Goal: Task Accomplishment & Management: Manage account settings

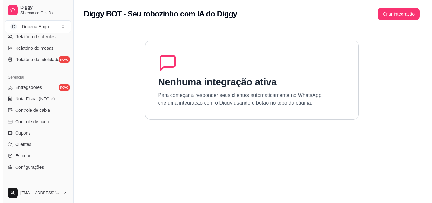
scroll to position [222, 0]
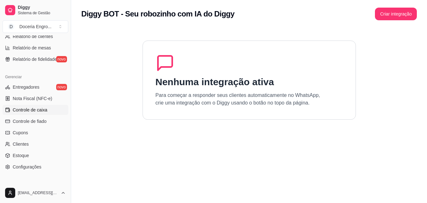
click at [35, 113] on span "Controle de caixa" at bounding box center [30, 110] width 35 height 6
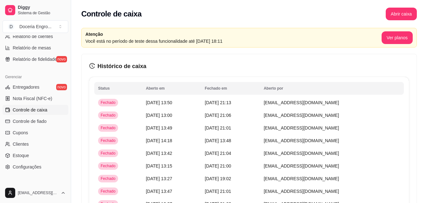
click at [397, 7] on div "Controle de caixa Abrir caixa" at bounding box center [249, 12] width 356 height 24
click at [397, 12] on button "Abrir caixa" at bounding box center [401, 14] width 31 height 13
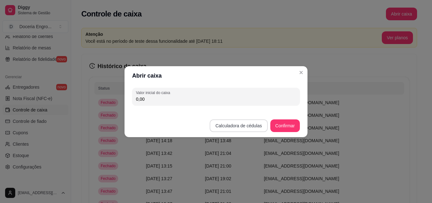
click at [255, 121] on button "Calculadora de cédulas" at bounding box center [238, 126] width 58 height 13
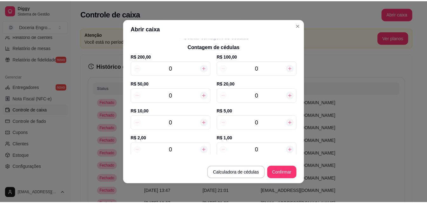
scroll to position [63, 0]
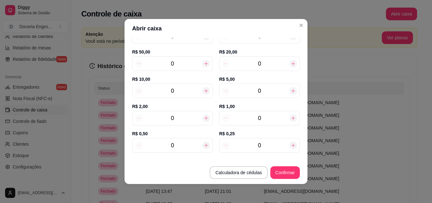
click at [171, 122] on input "0" at bounding box center [172, 118] width 60 height 9
type input "1"
type input "2,00"
type input "13"
type input "26,00"
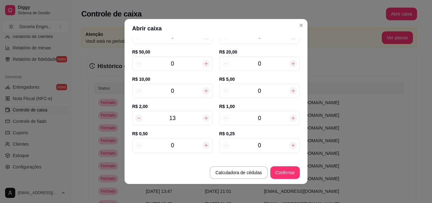
type input "13"
click at [261, 68] on input "0" at bounding box center [259, 63] width 60 height 9
type input "5"
type input "126,00"
type input "5"
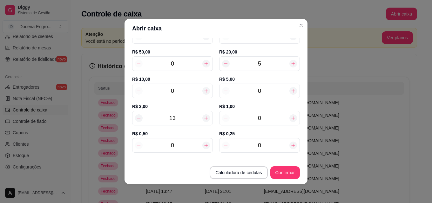
click at [179, 149] on input "0" at bounding box center [172, 145] width 60 height 9
type input "130,00"
type input "8"
click at [260, 145] on input "0" at bounding box center [259, 145] width 60 height 9
type input "130,25"
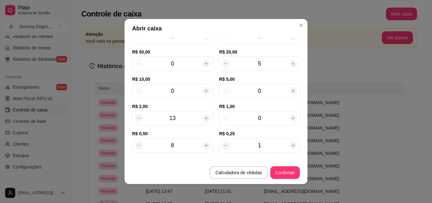
type input "10"
type input "132,50"
type input "10"
click at [282, 167] on button "Confirmar" at bounding box center [284, 173] width 29 height 12
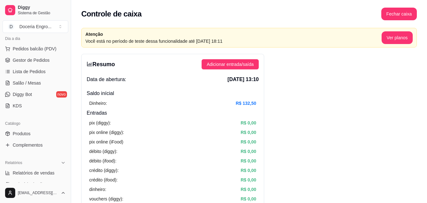
scroll to position [63, 0]
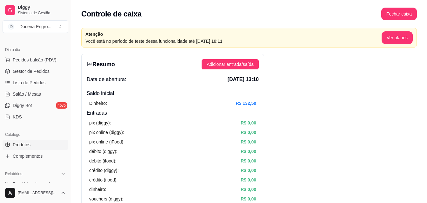
click at [34, 144] on link "Produtos" at bounding box center [36, 145] width 66 height 10
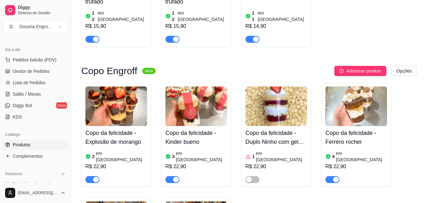
scroll to position [412, 0]
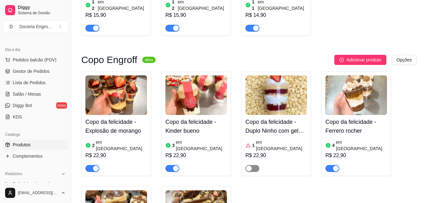
click at [248, 166] on div "button" at bounding box center [249, 169] width 6 height 6
click at [263, 139] on article "em [GEOGRAPHIC_DATA]" at bounding box center [281, 145] width 51 height 13
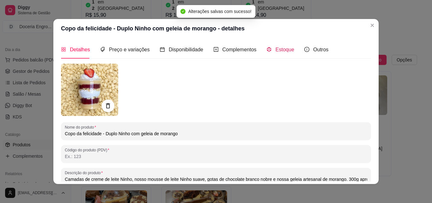
click at [278, 51] on span "Estoque" at bounding box center [284, 49] width 19 height 5
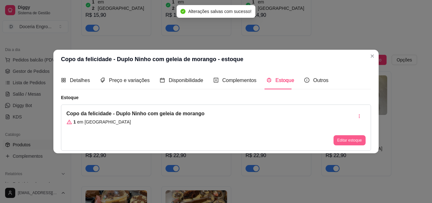
click at [350, 142] on button "Editar estoque" at bounding box center [349, 140] width 32 height 10
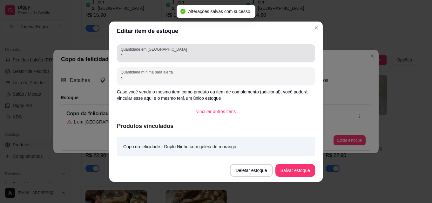
click at [139, 55] on input "1" at bounding box center [216, 56] width 190 height 6
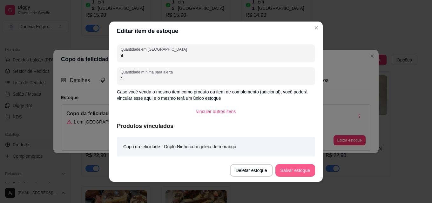
type input "4"
click at [285, 168] on button "Salvar estoque" at bounding box center [295, 170] width 40 height 13
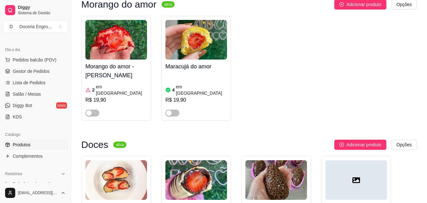
scroll to position [730, 0]
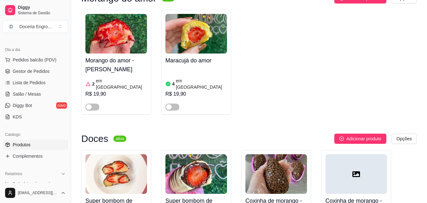
click at [92, 75] on div "Morango do amor - Leite Ninho 2 em estoque R$ 19,90" at bounding box center [116, 62] width 70 height 105
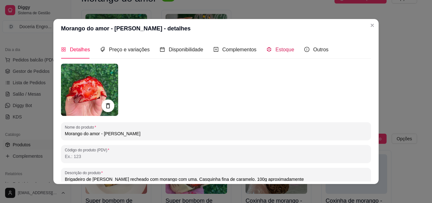
click at [280, 50] on span "Estoque" at bounding box center [284, 49] width 19 height 5
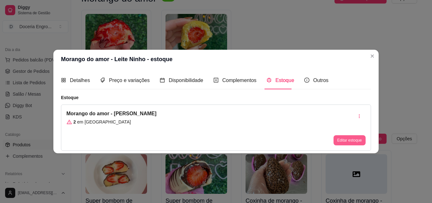
click at [342, 140] on button "Editar estoque" at bounding box center [349, 140] width 32 height 10
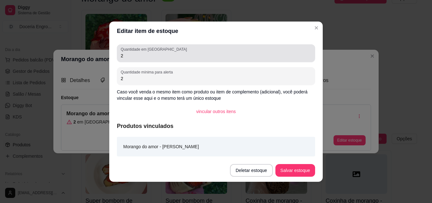
click at [168, 59] on div "2" at bounding box center [216, 53] width 190 height 13
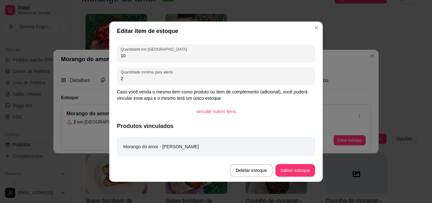
type input "10"
click at [297, 173] on button "Salvar estoque" at bounding box center [294, 170] width 39 height 12
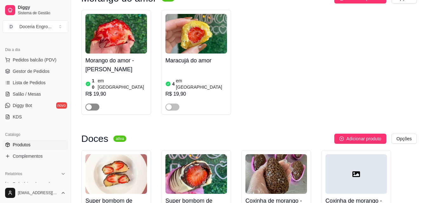
click at [90, 104] on div "button" at bounding box center [89, 107] width 6 height 6
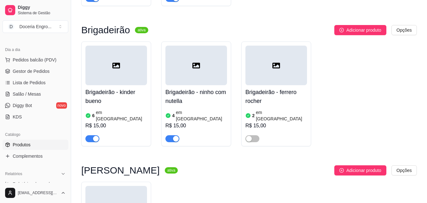
scroll to position [1904, 0]
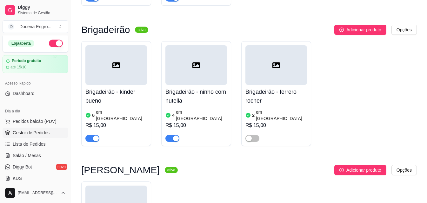
scroll to position [0, 0]
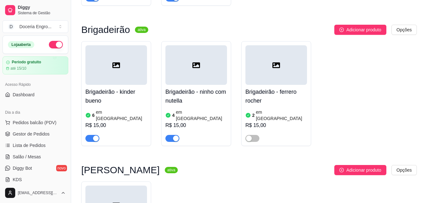
click at [32, 100] on div "Acesso Rápido Dashboard" at bounding box center [35, 89] width 71 height 25
click at [33, 98] on span "Dashboard" at bounding box center [24, 95] width 22 height 6
